Goal: Task Accomplishment & Management: Use online tool/utility

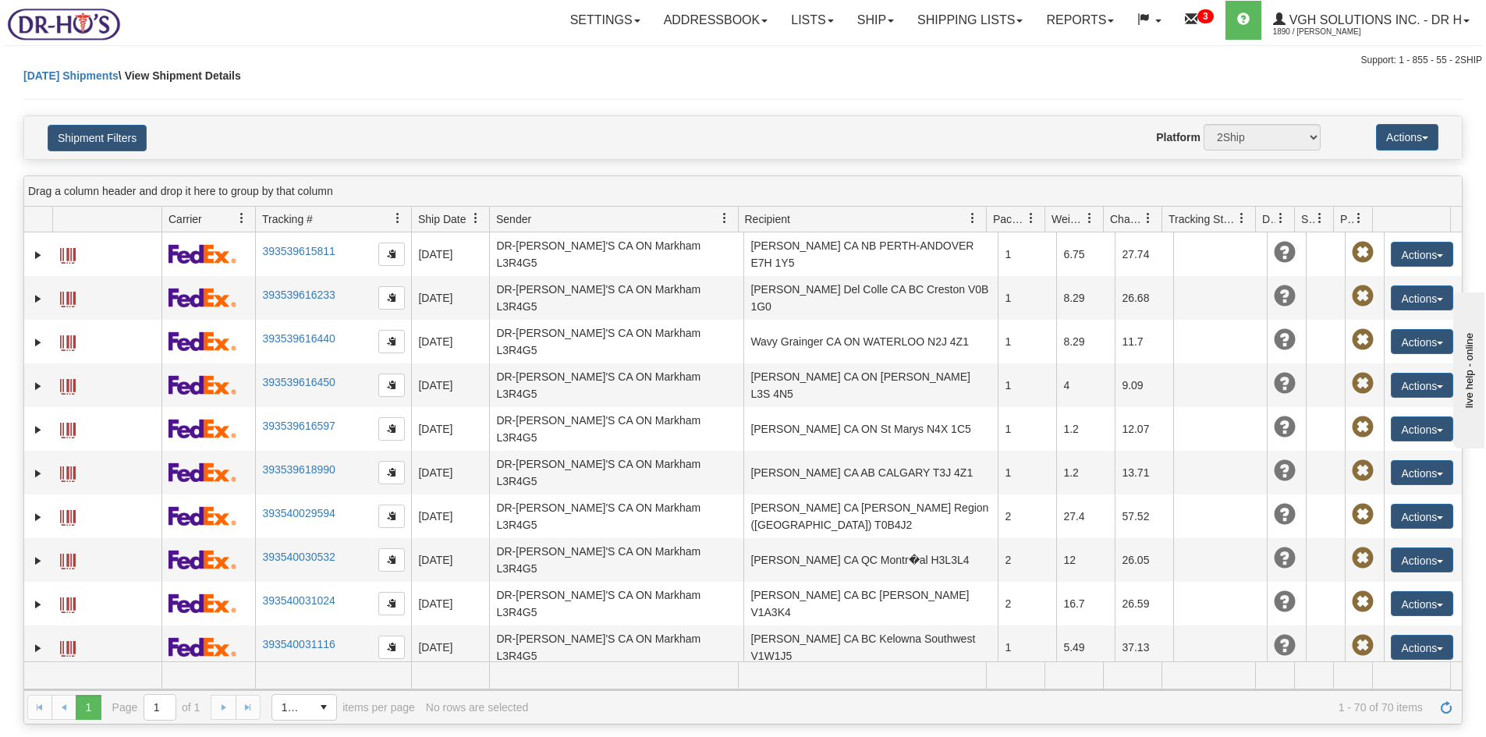
scroll to position [156, 0]
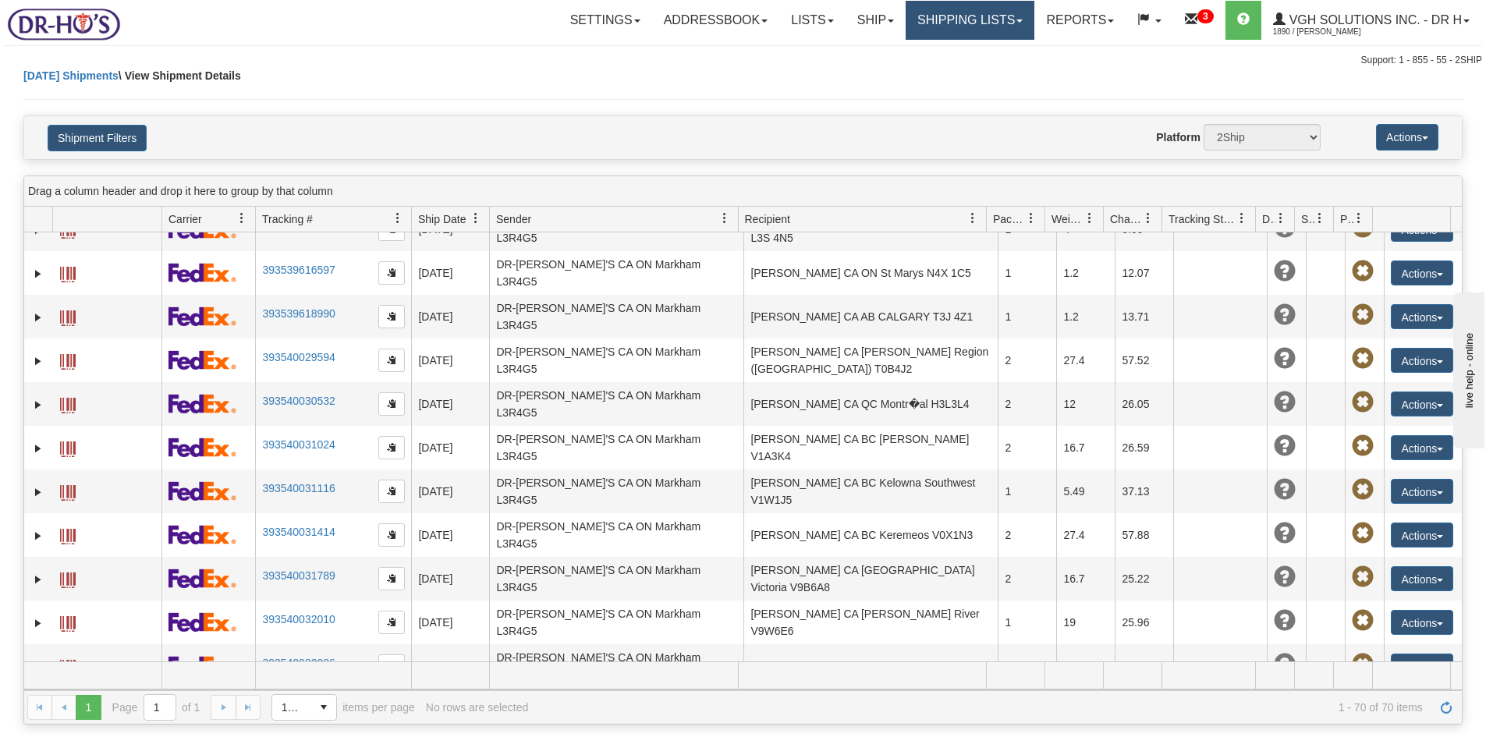
click at [930, 19] on link "Shipping lists" at bounding box center [970, 20] width 129 height 39
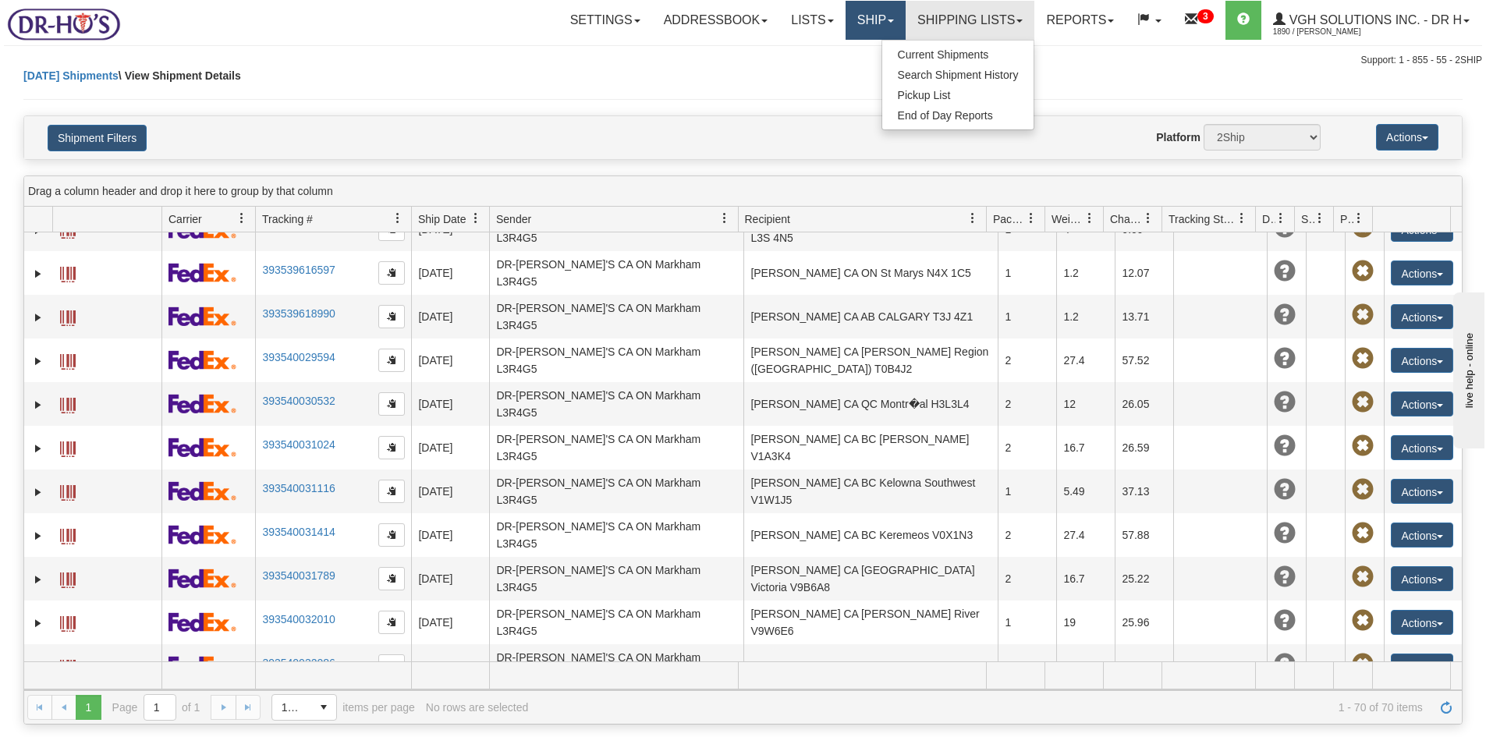
click at [865, 22] on link "Ship" at bounding box center [876, 20] width 60 height 39
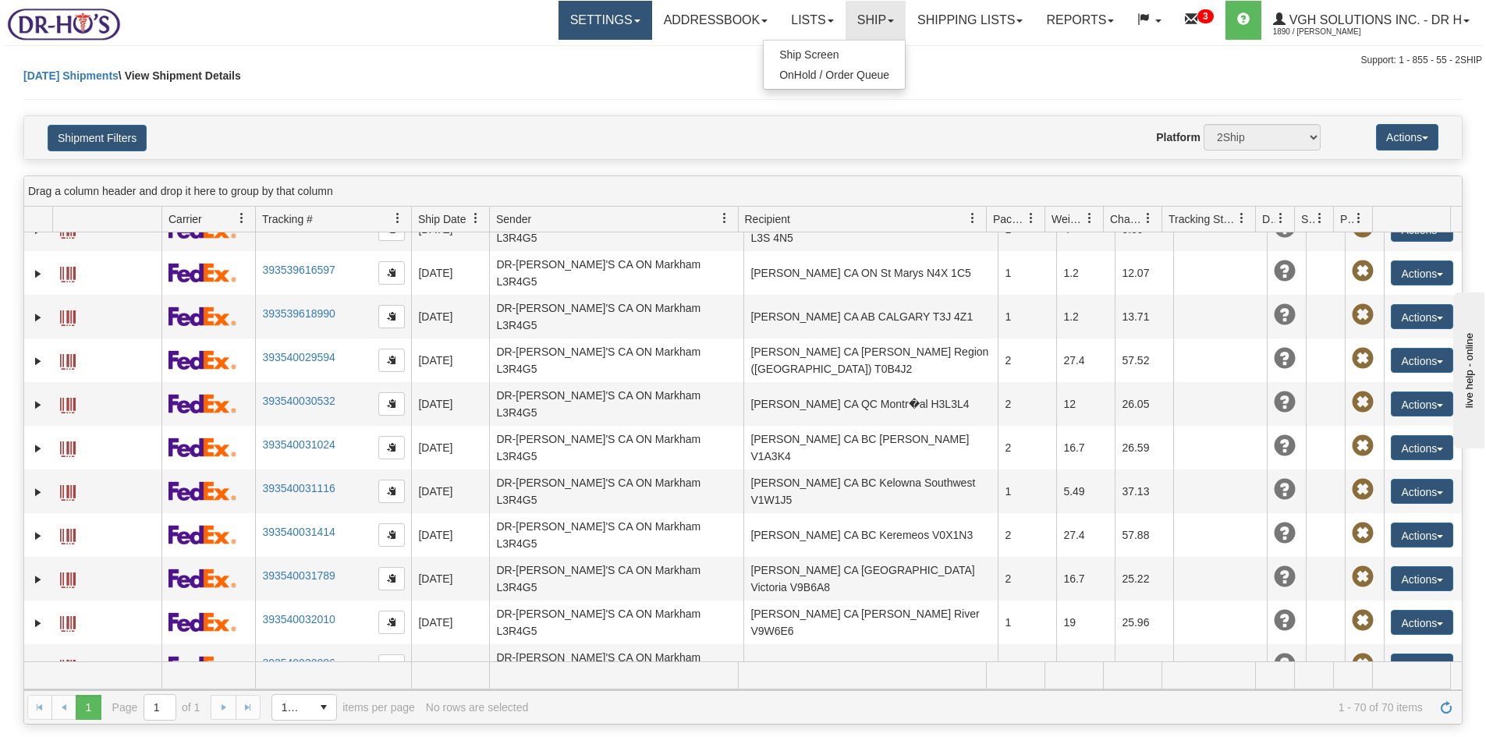
click at [576, 27] on link "Settings" at bounding box center [605, 20] width 94 height 39
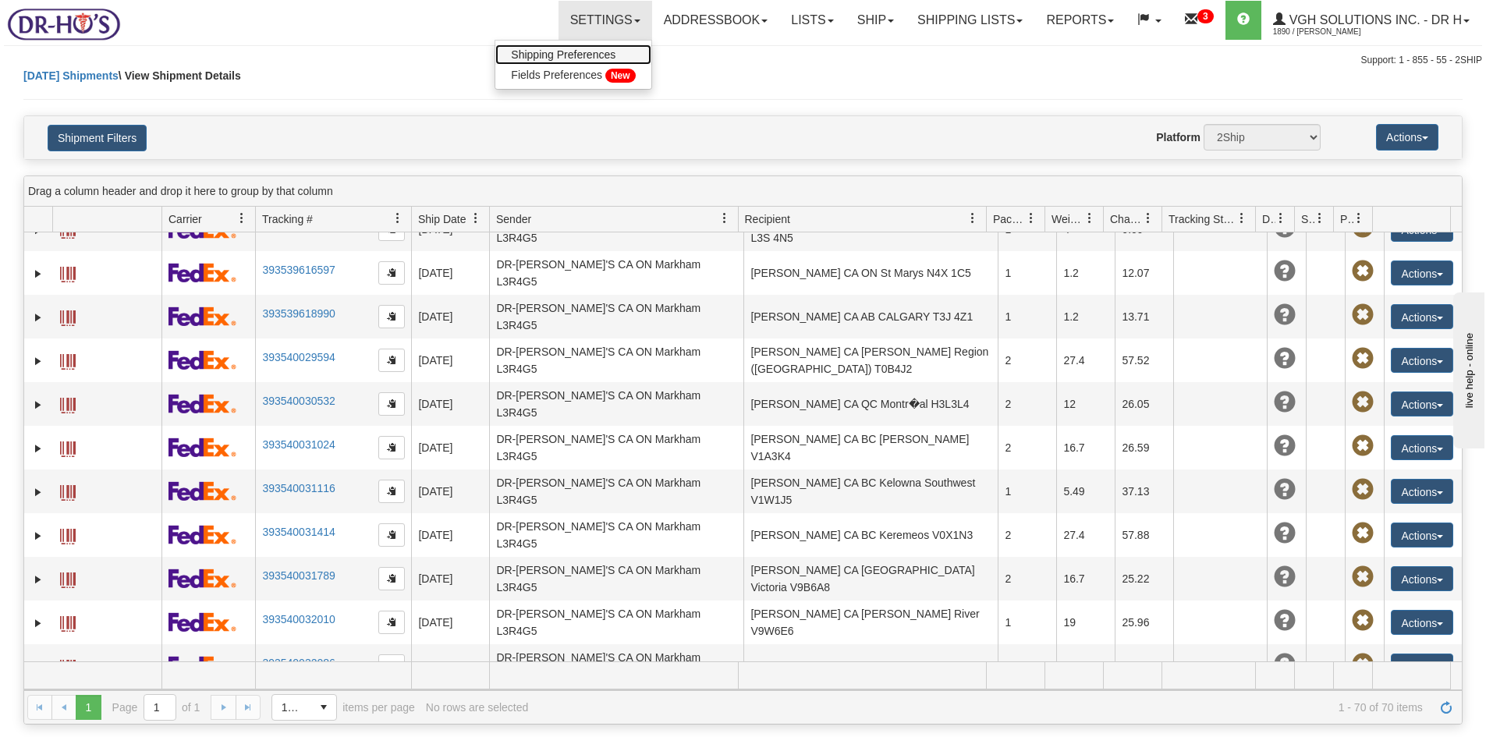
click at [534, 51] on span "Shipping Preferences" at bounding box center [563, 54] width 105 height 12
click at [561, 16] on link "Settings" at bounding box center [605, 20] width 94 height 39
click at [533, 54] on span "Shipping Preferences" at bounding box center [563, 54] width 105 height 12
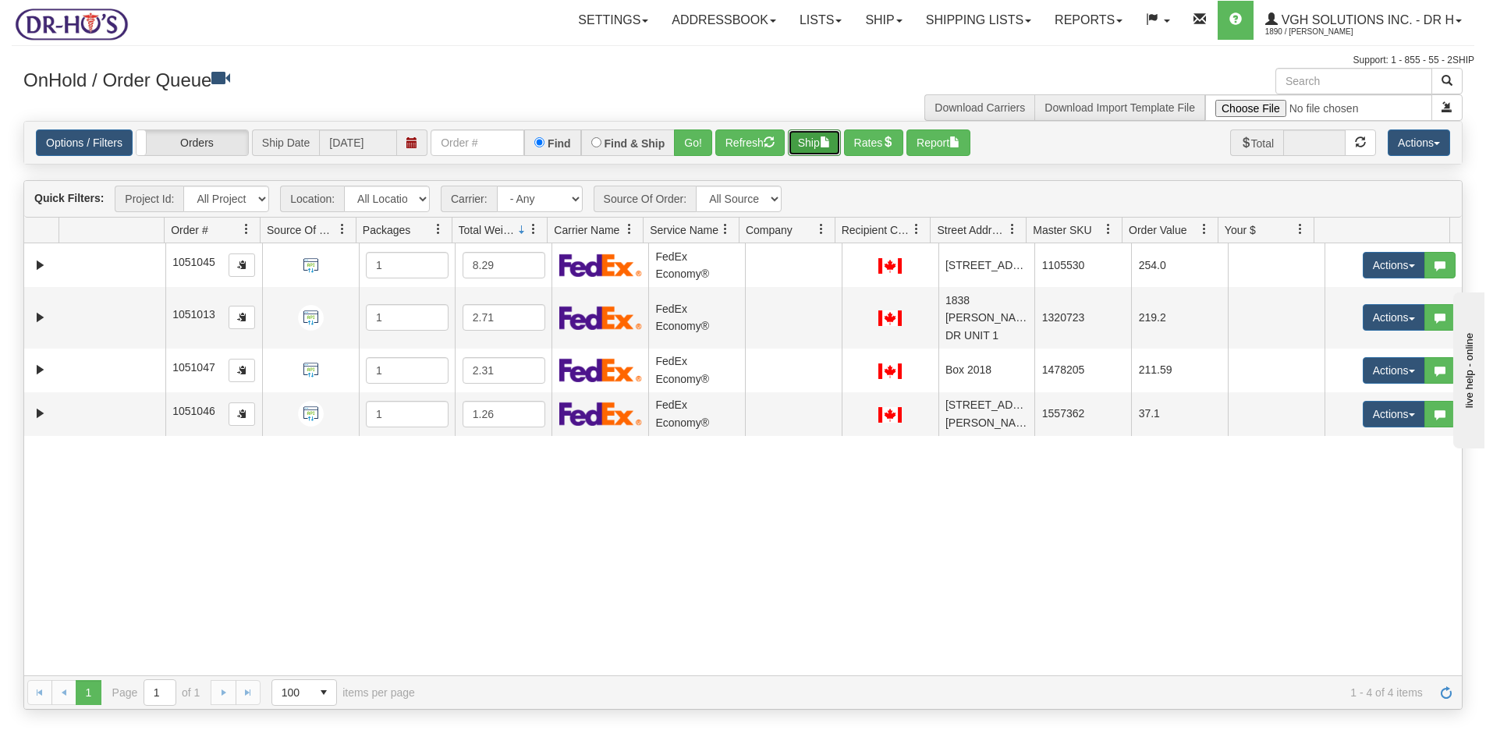
click at [817, 147] on button "Ship" at bounding box center [814, 142] width 53 height 27
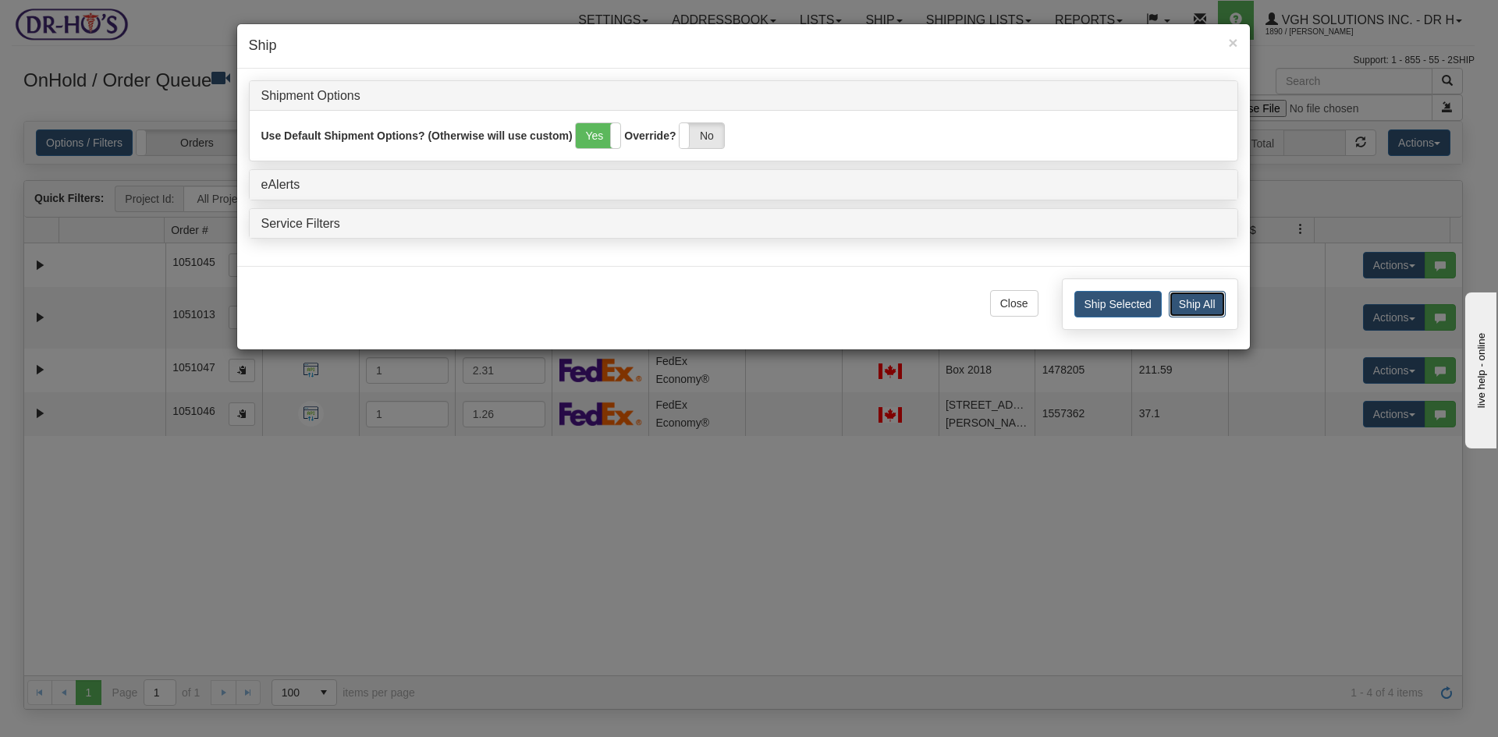
click at [1208, 296] on button "Ship All" at bounding box center [1196, 304] width 57 height 27
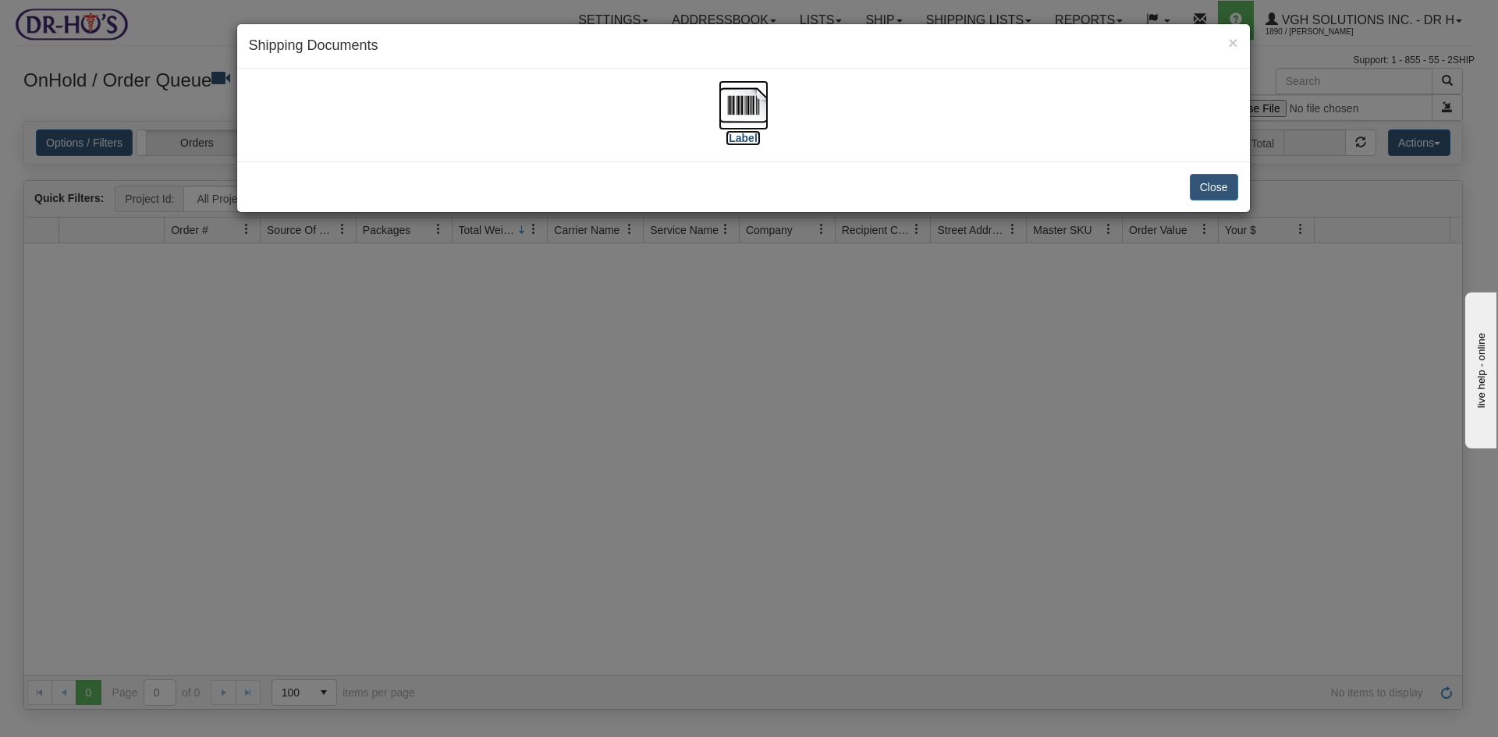
click at [746, 105] on img at bounding box center [743, 105] width 50 height 50
click at [1211, 183] on button "Close" at bounding box center [1214, 187] width 48 height 27
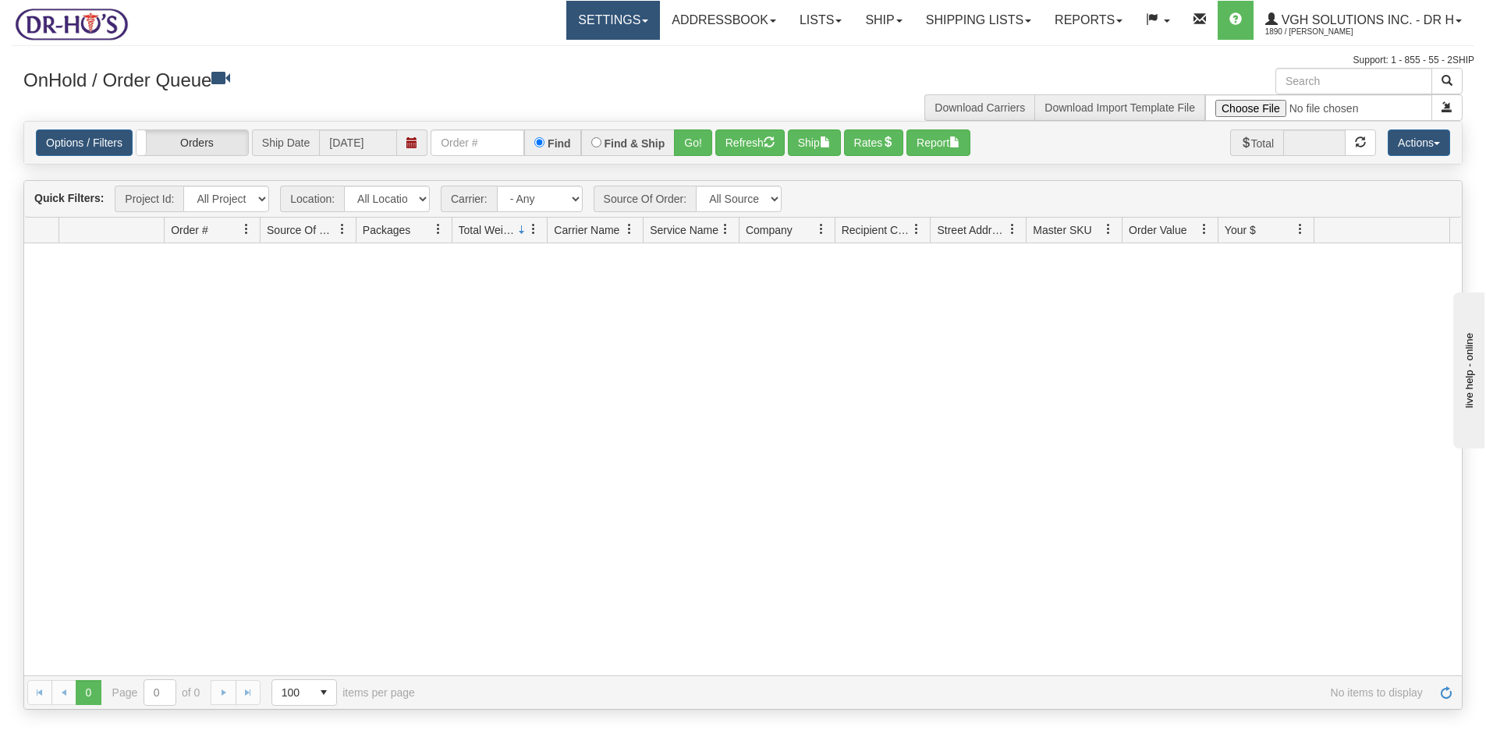
click at [566, 16] on link "Settings" at bounding box center [613, 20] width 94 height 39
click at [529, 53] on span "Shipping Preferences" at bounding box center [571, 54] width 105 height 12
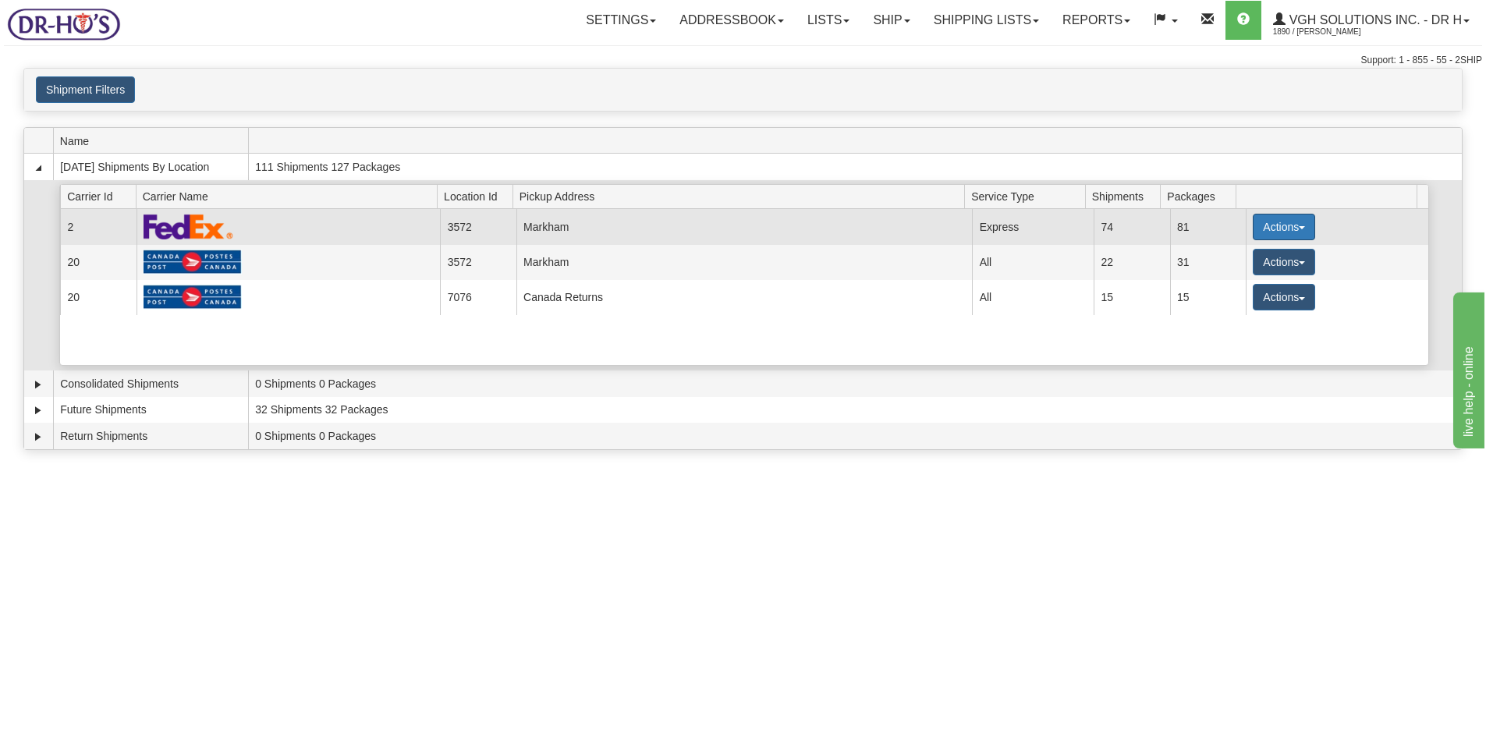
click at [1268, 226] on button "Actions" at bounding box center [1284, 227] width 62 height 27
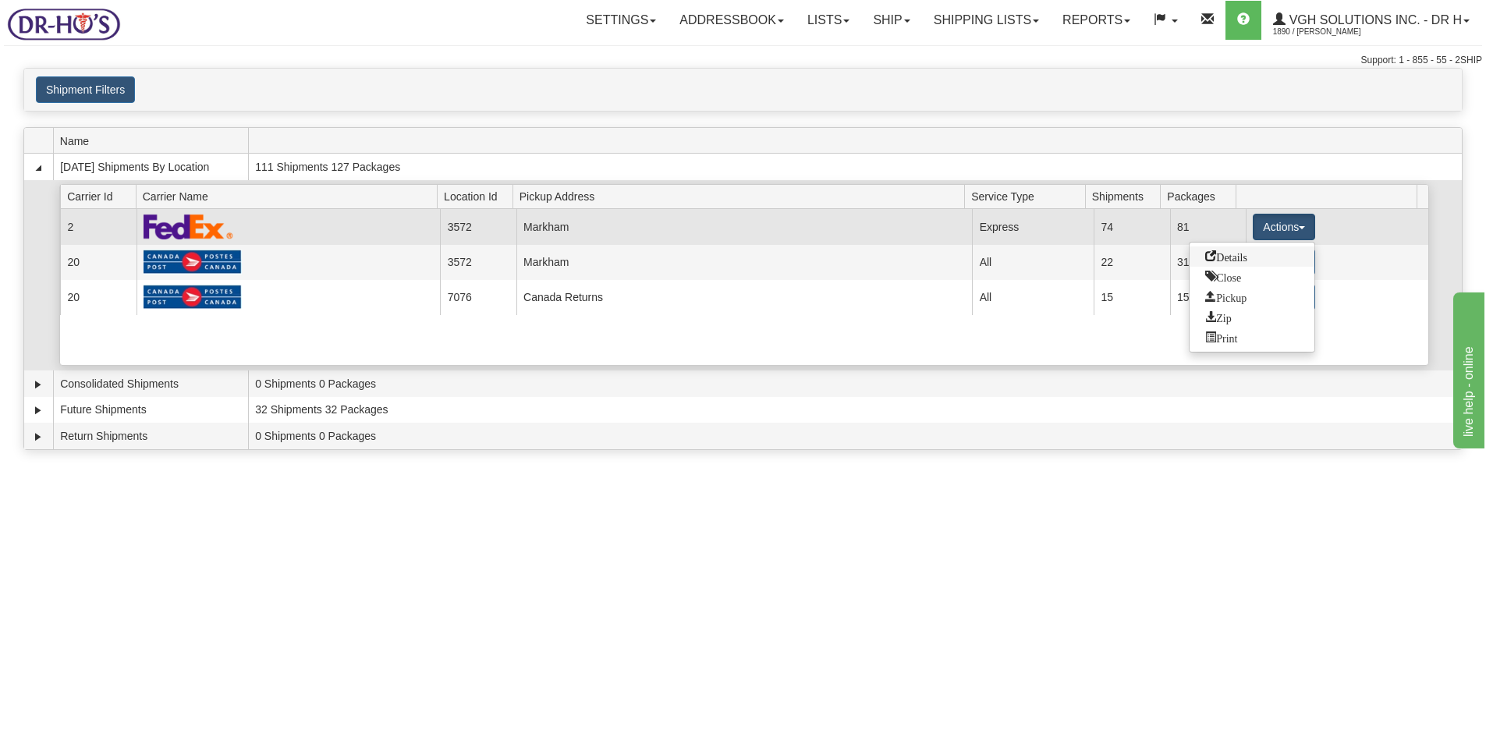
click at [1237, 257] on span "Details" at bounding box center [1226, 255] width 42 height 11
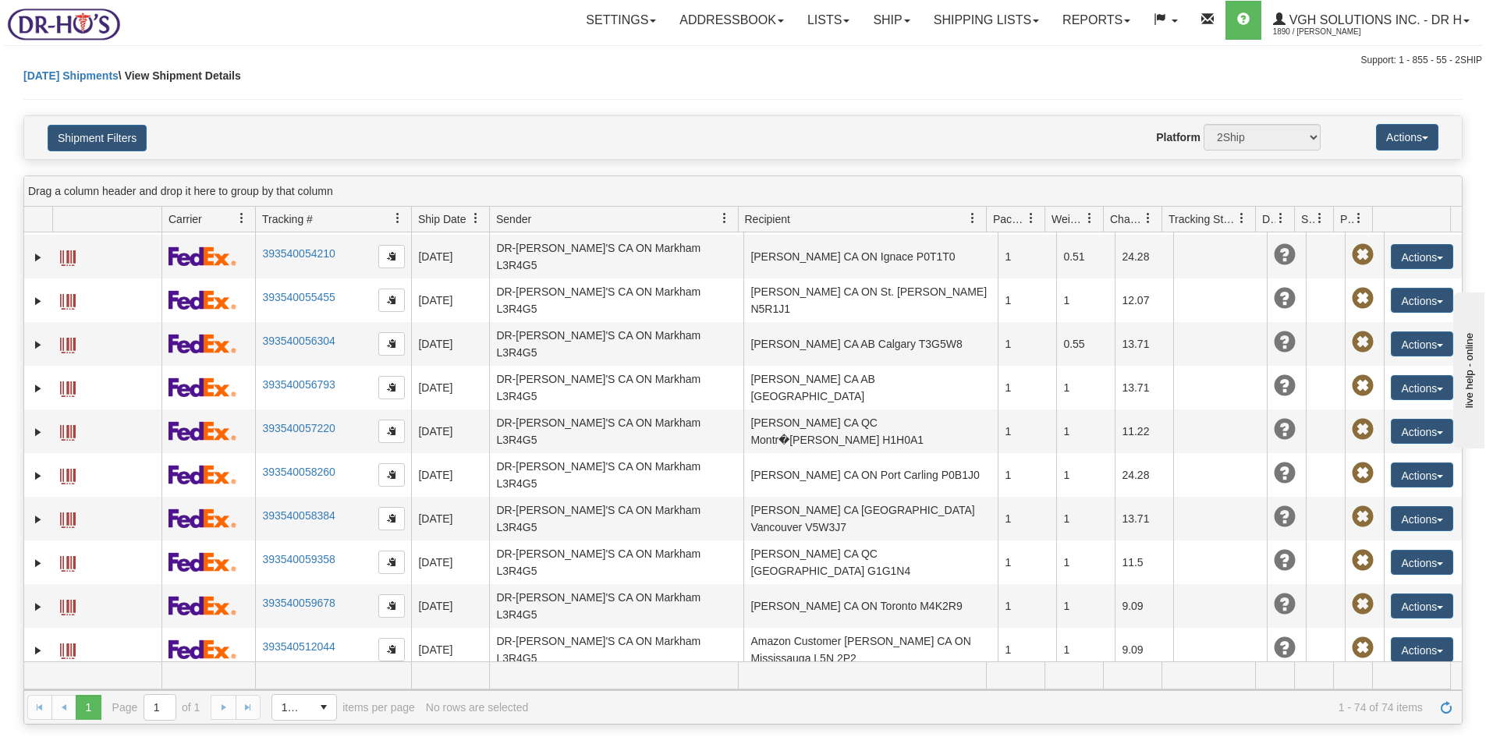
scroll to position [2406, 0]
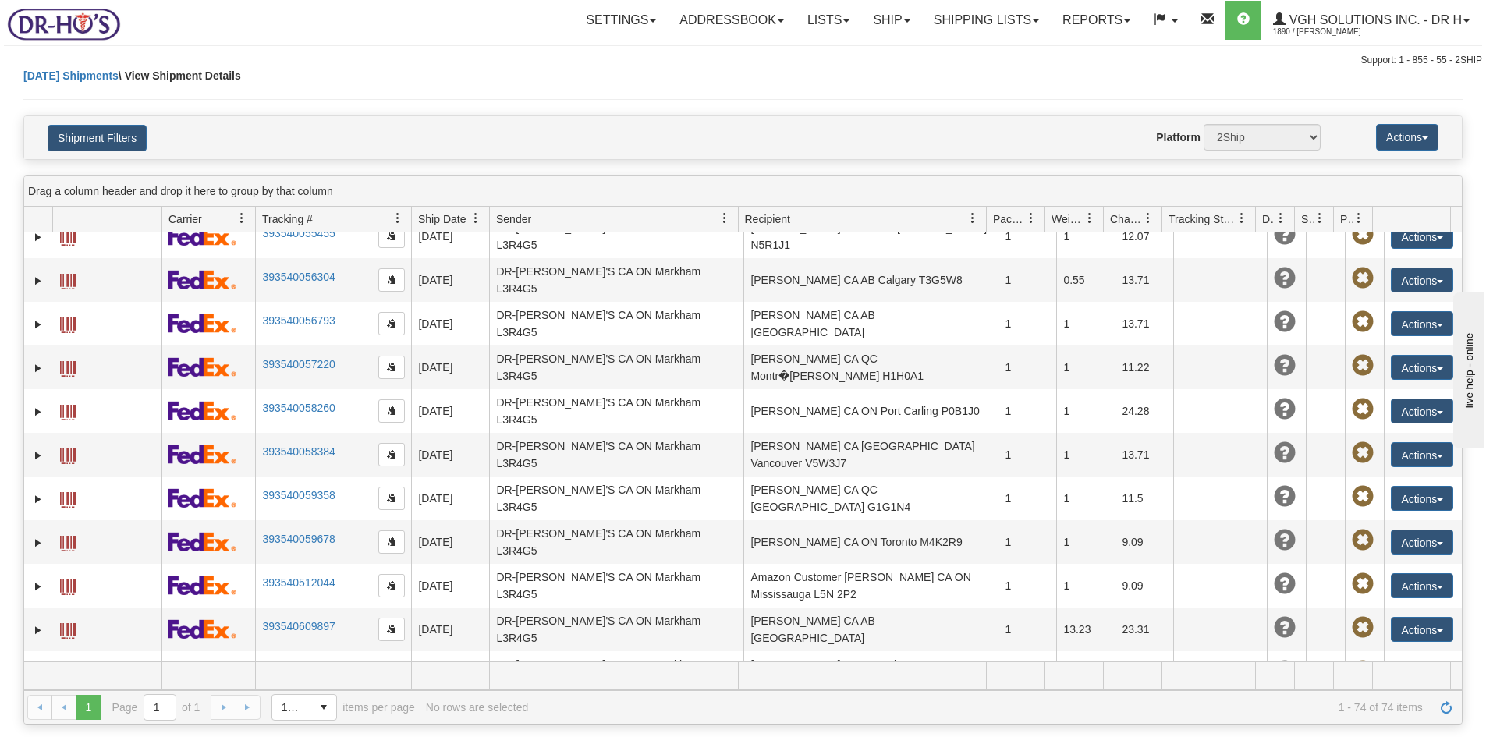
scroll to position [2562, 0]
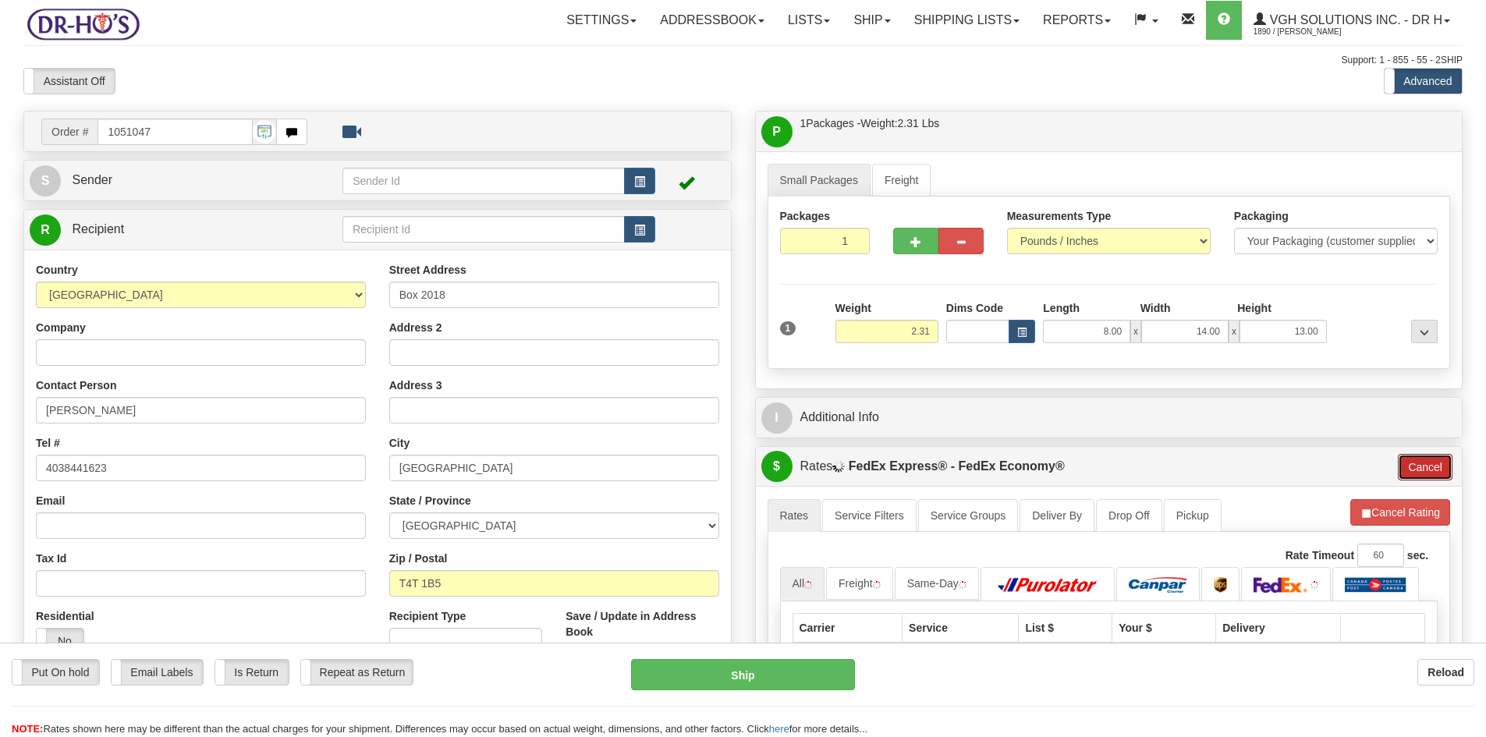
click at [1441, 463] on button "Cancel" at bounding box center [1425, 467] width 55 height 27
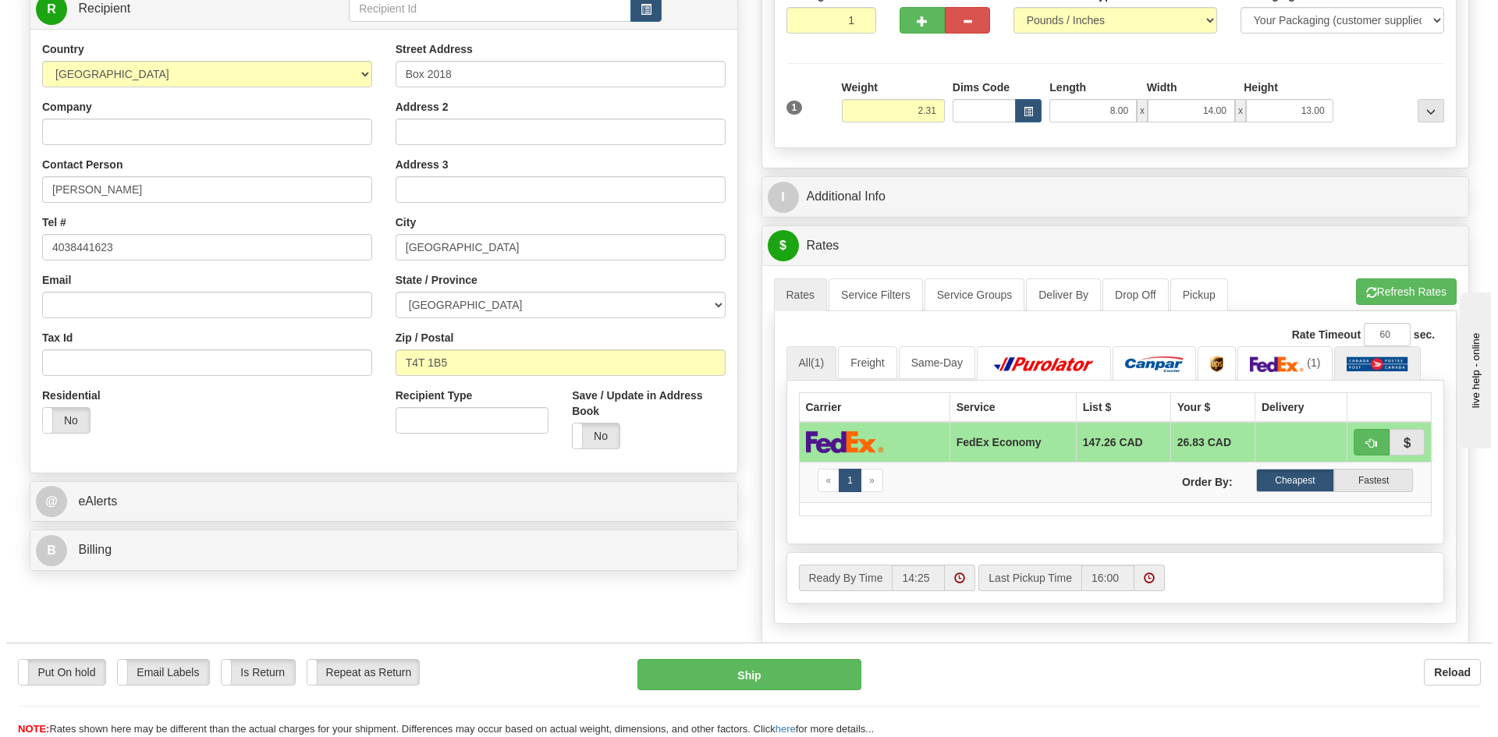
scroll to position [390, 0]
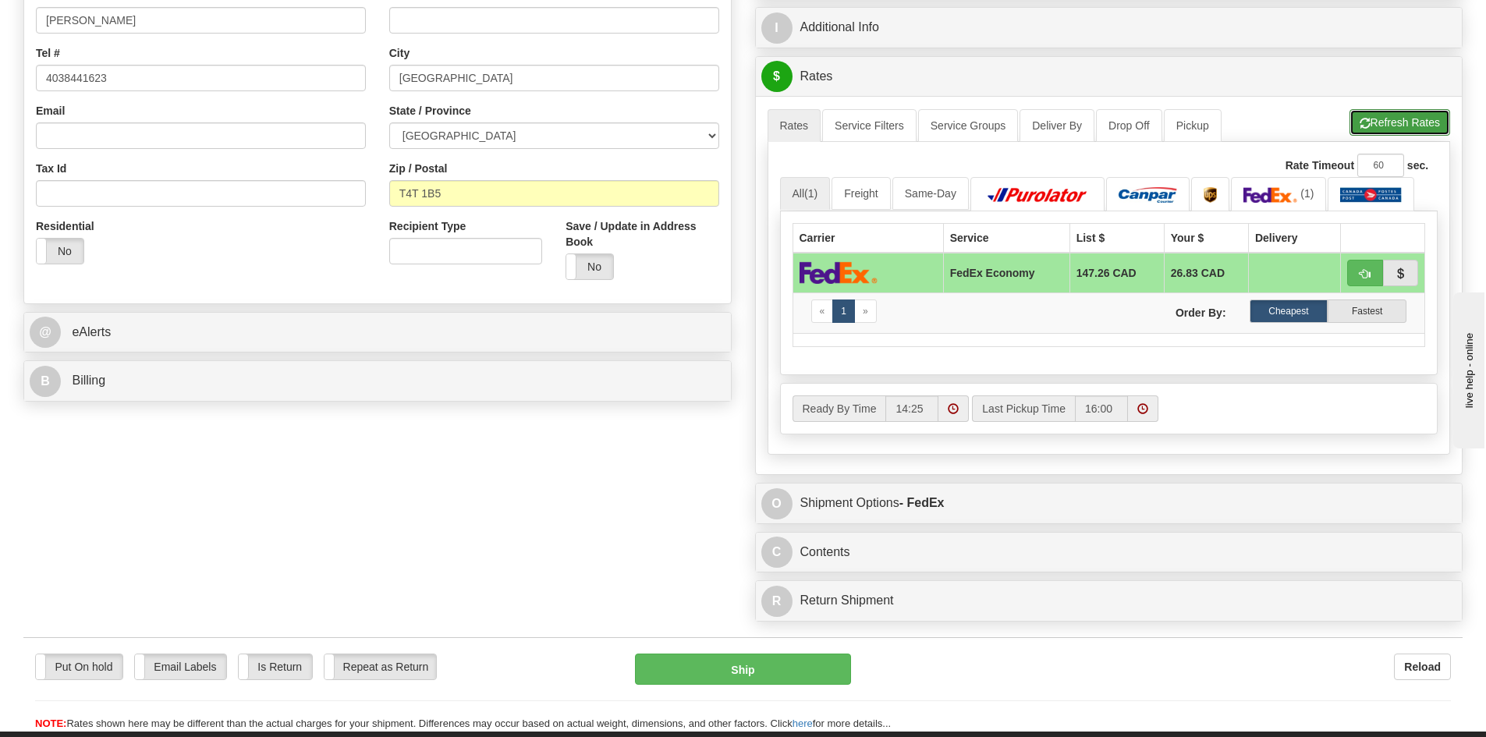
click at [1404, 117] on button "Refresh Rates" at bounding box center [1399, 122] width 101 height 27
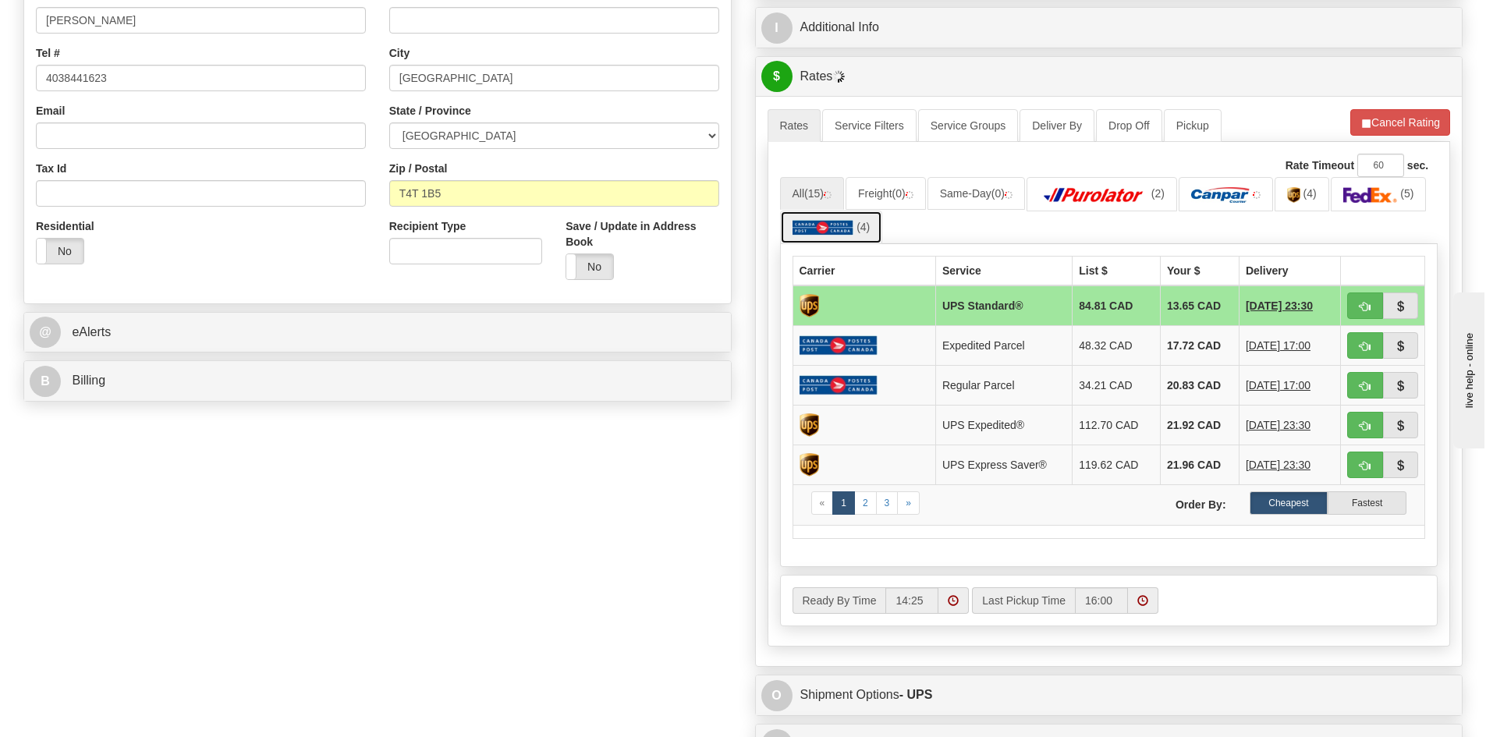
click at [831, 218] on link "(4)" at bounding box center [831, 228] width 103 height 34
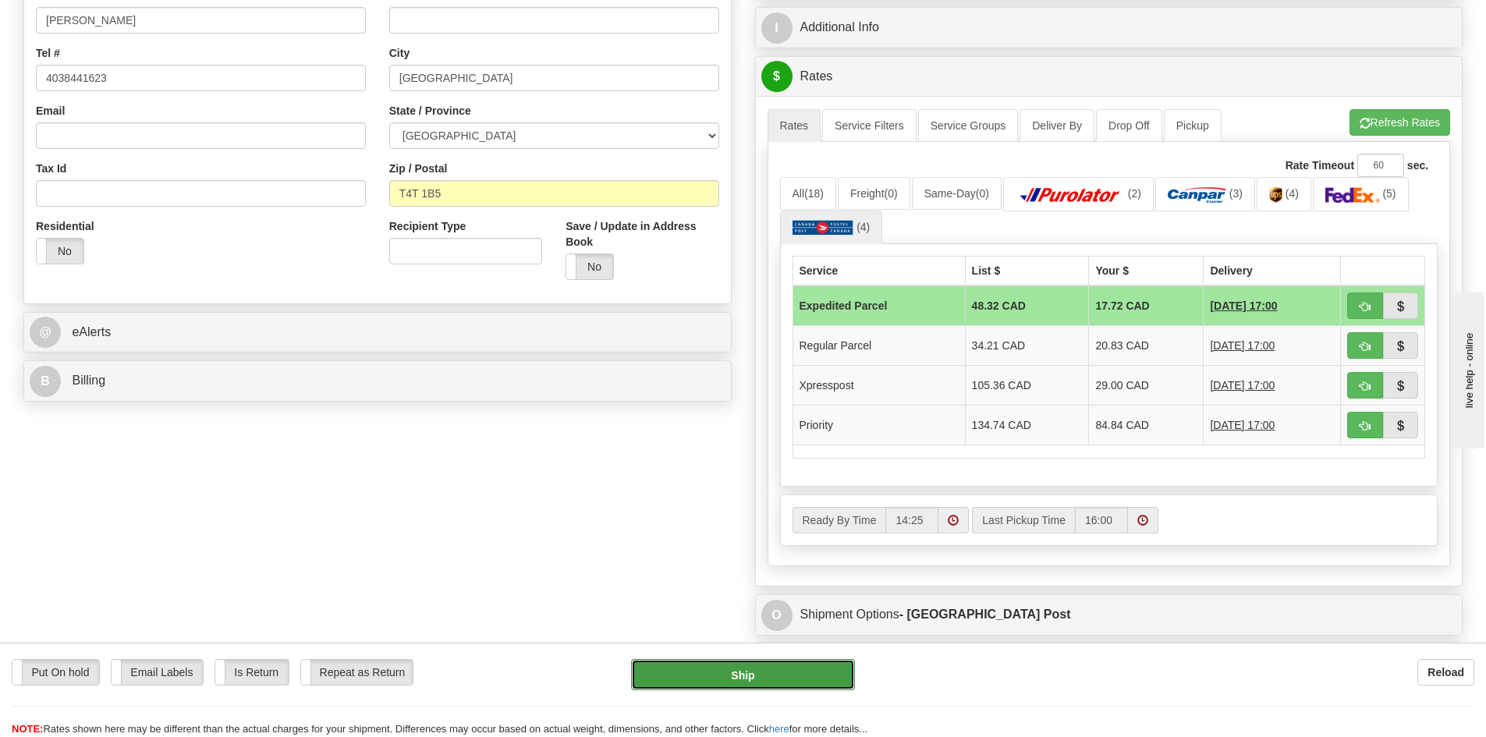
click at [723, 676] on button "Ship" at bounding box center [743, 674] width 224 height 31
type input "DOM.EP"
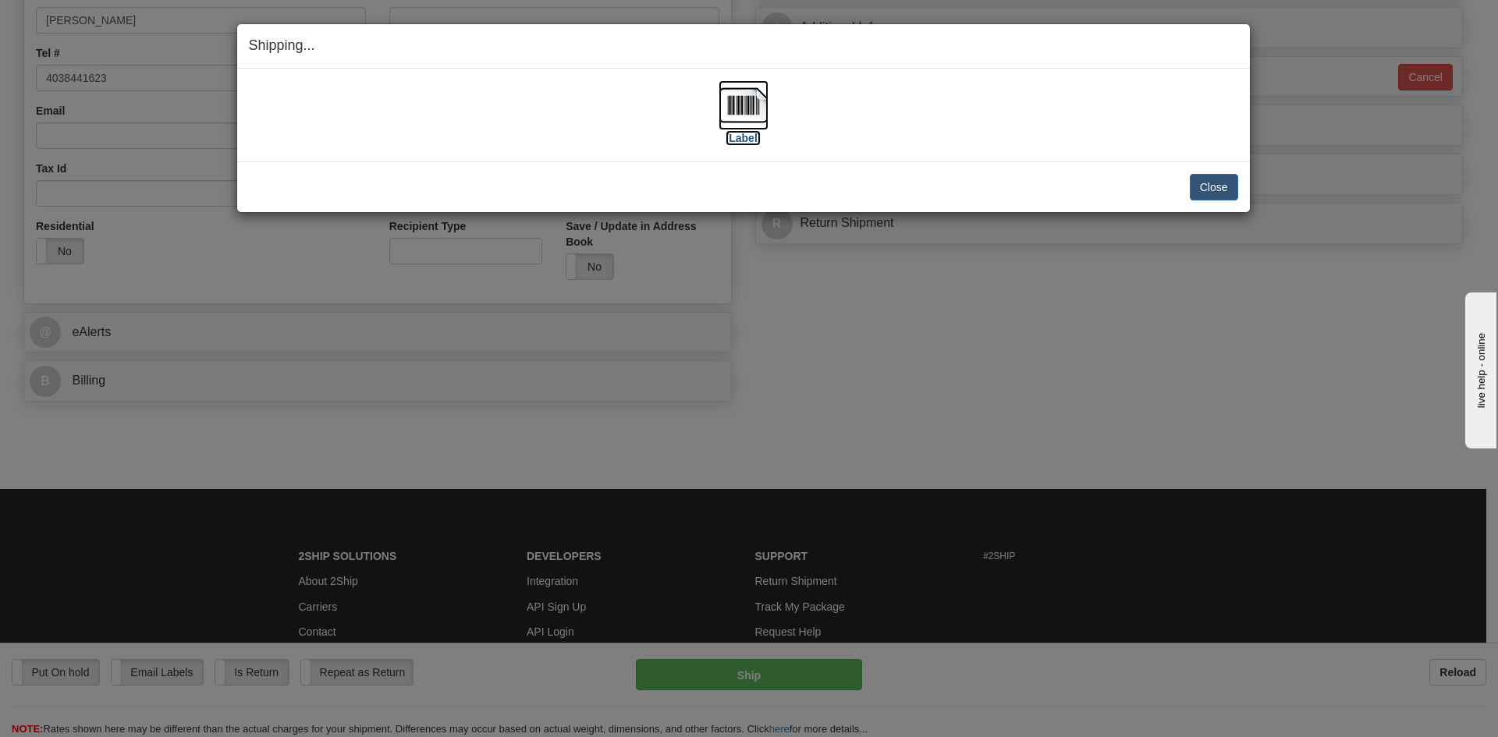
click at [743, 108] on img at bounding box center [743, 105] width 50 height 50
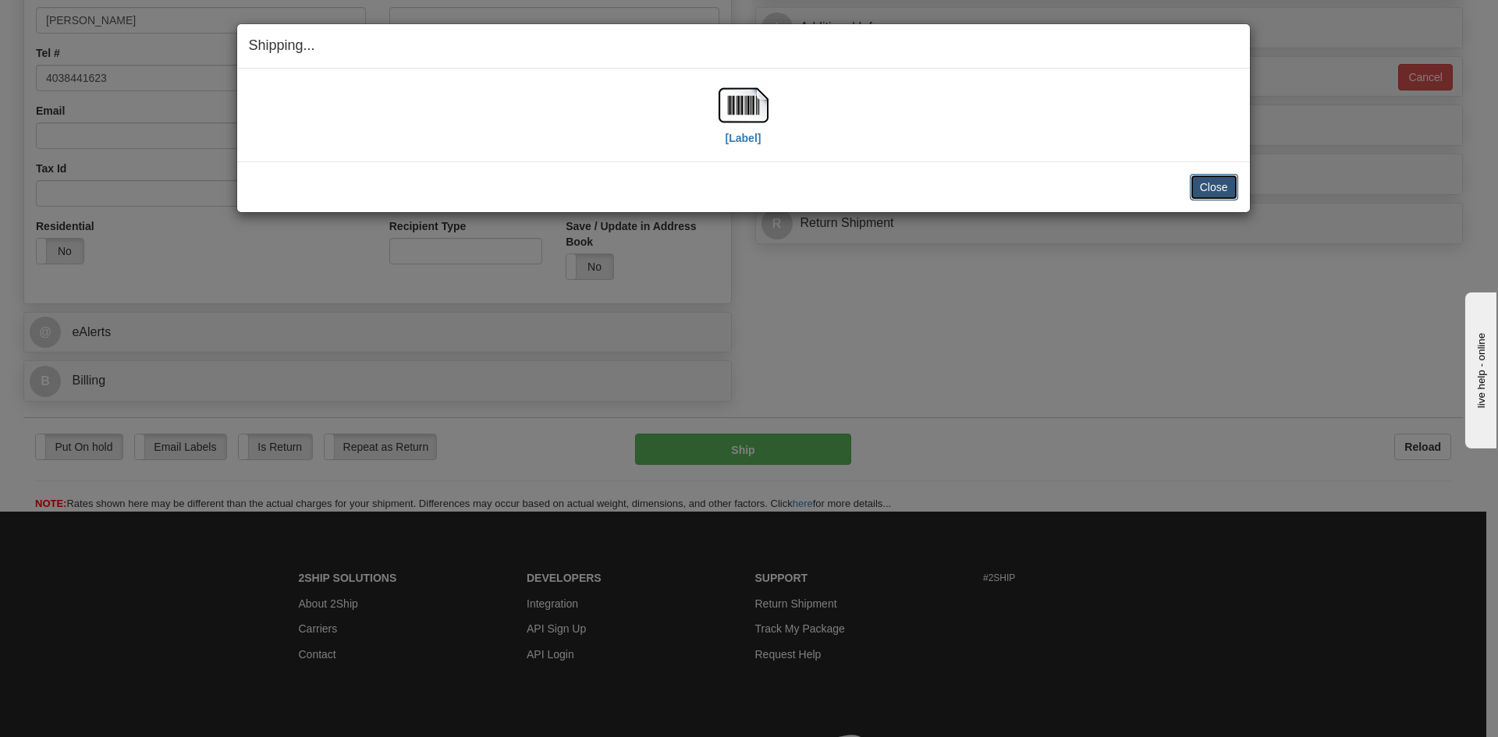
click at [1218, 187] on button "Close" at bounding box center [1214, 187] width 48 height 27
click at [1200, 184] on button "Close" at bounding box center [1214, 187] width 48 height 27
click at [1095, 412] on div "Shipping... Your SHIPMENT will EXPIRE in [Label] IMPORTANT NOTICE Embassy / Con…" at bounding box center [749, 368] width 1498 height 737
click at [1211, 186] on button "Close" at bounding box center [1214, 187] width 48 height 27
click at [1217, 192] on button "Close" at bounding box center [1214, 187] width 48 height 27
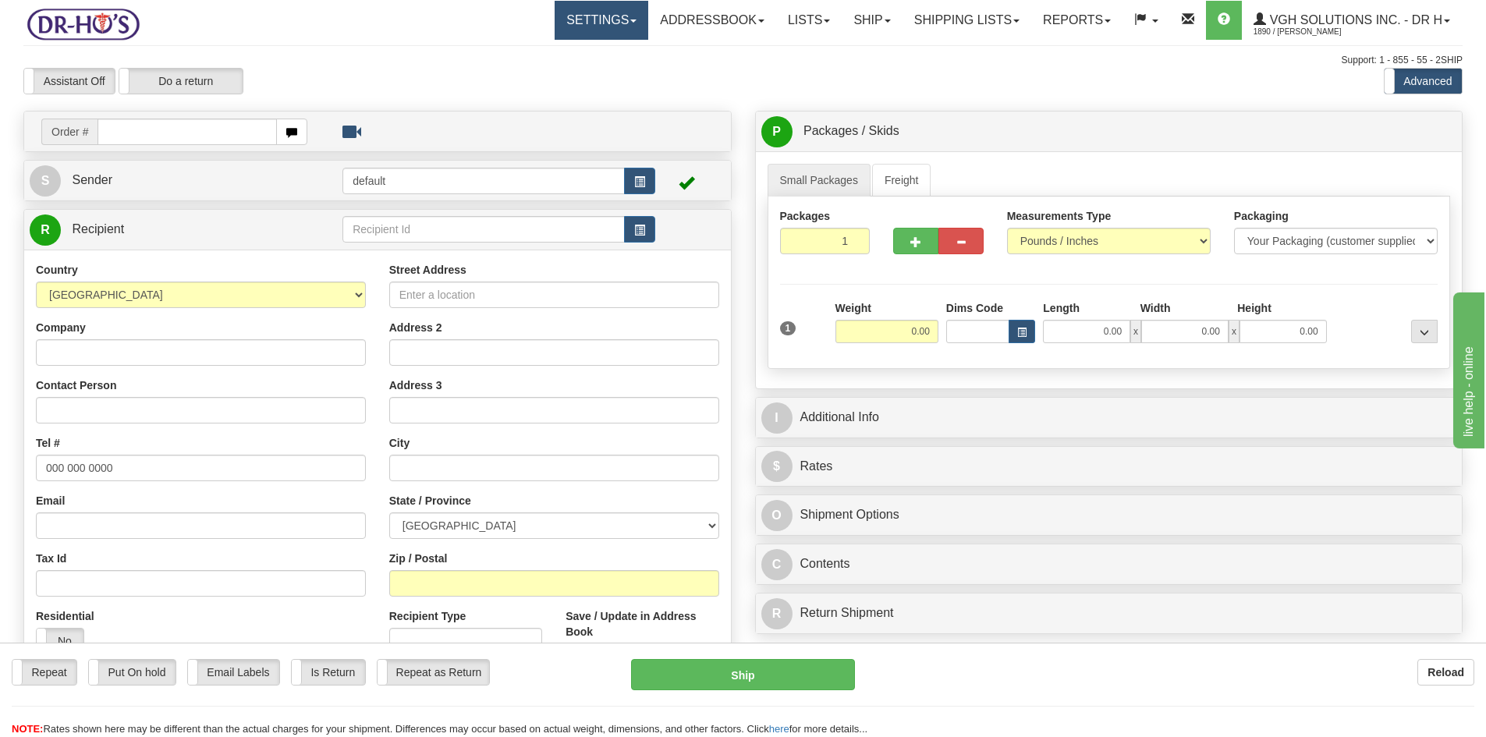
click at [591, 20] on link "Settings" at bounding box center [602, 20] width 94 height 39
click at [558, 52] on span "Shipping Preferences" at bounding box center [560, 54] width 105 height 12
